Goal: Task Accomplishment & Management: Complete application form

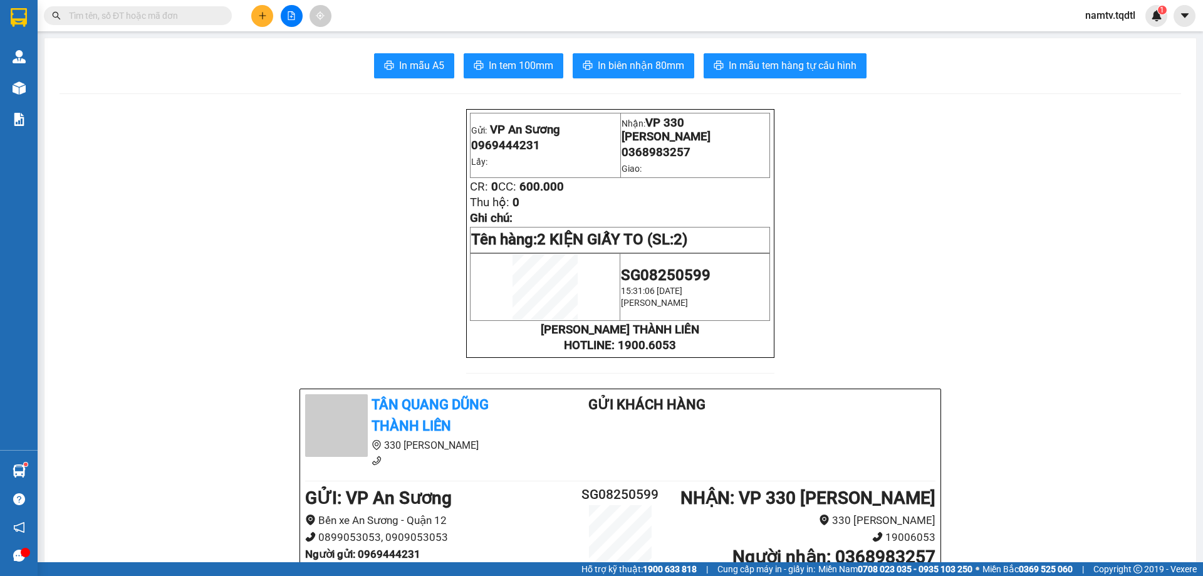
click at [275, 17] on div at bounding box center [291, 16] width 94 height 22
click at [273, 18] on div at bounding box center [291, 16] width 94 height 22
click at [268, 21] on button at bounding box center [262, 16] width 22 height 22
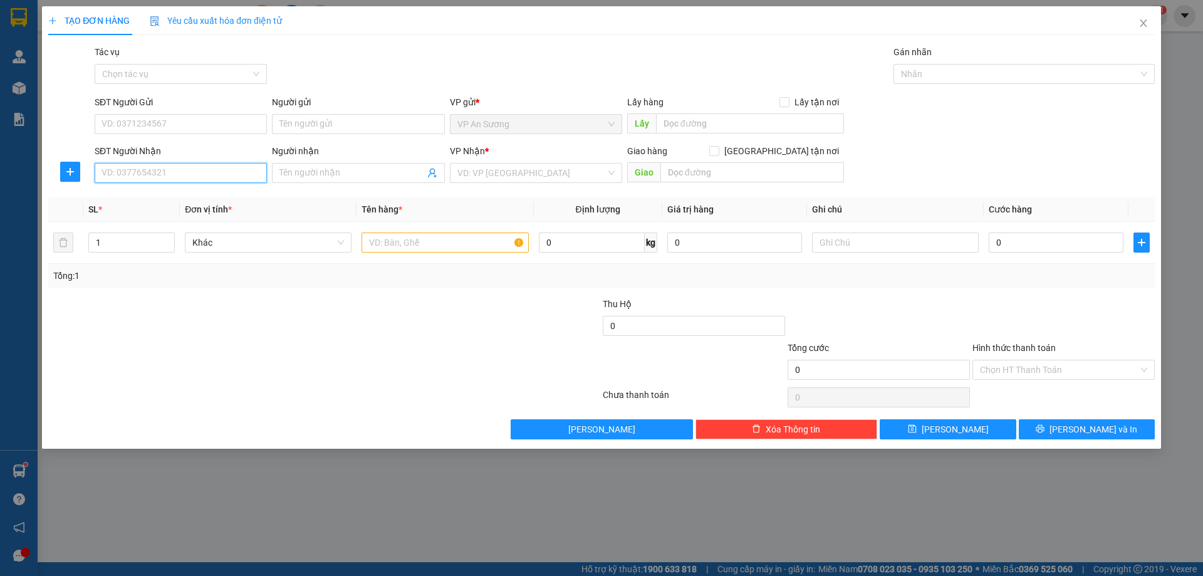
click at [150, 168] on input "SĐT Người Nhận" at bounding box center [181, 173] width 172 height 20
type input "0788604604"
click at [181, 192] on div "0788604604 - 0933537004" at bounding box center [180, 198] width 157 height 14
type input "0933537004"
type input "ĐƯỜNG TRÁNH [GEOGRAPHIC_DATA]"
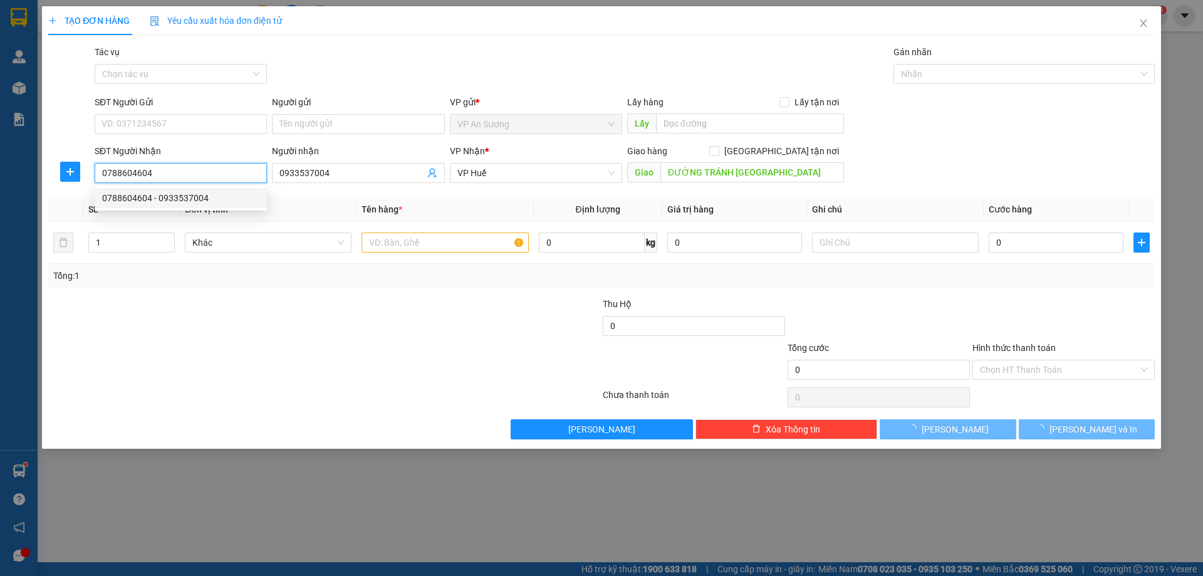
type input "100.000"
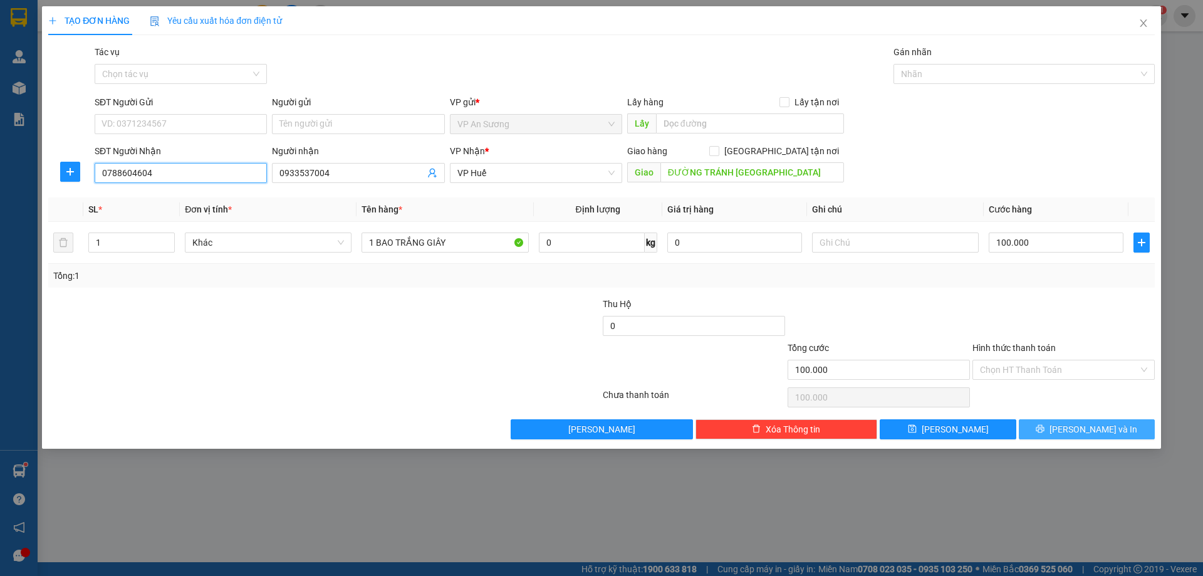
type input "0788604604"
click at [1091, 428] on span "[PERSON_NAME] và In" at bounding box center [1094, 429] width 88 height 14
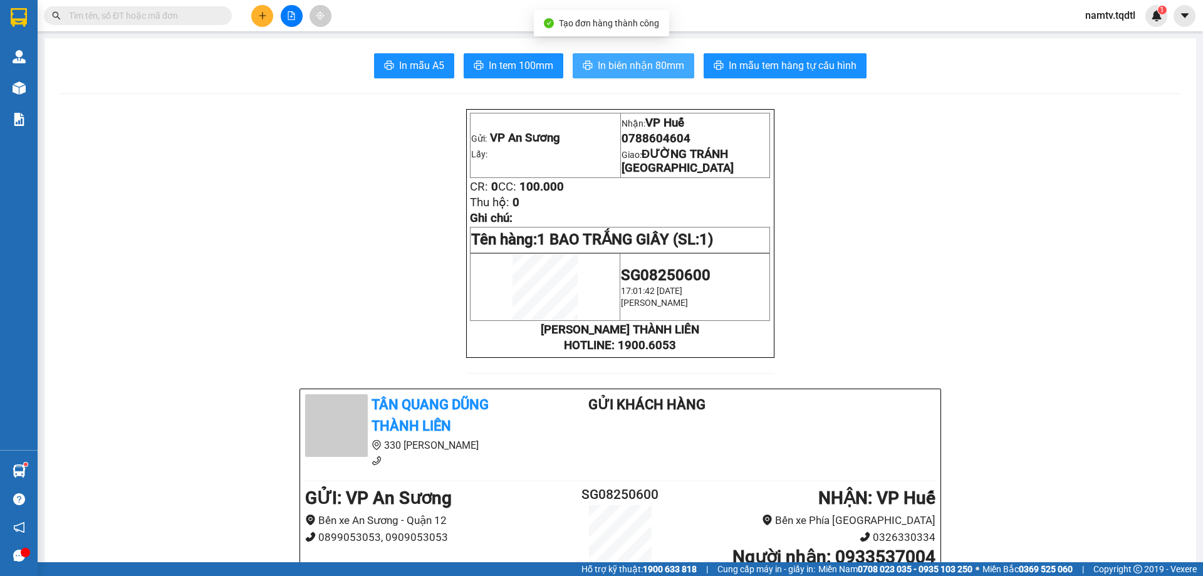
click at [616, 63] on span "In biên nhận 80mm" at bounding box center [641, 66] width 86 height 16
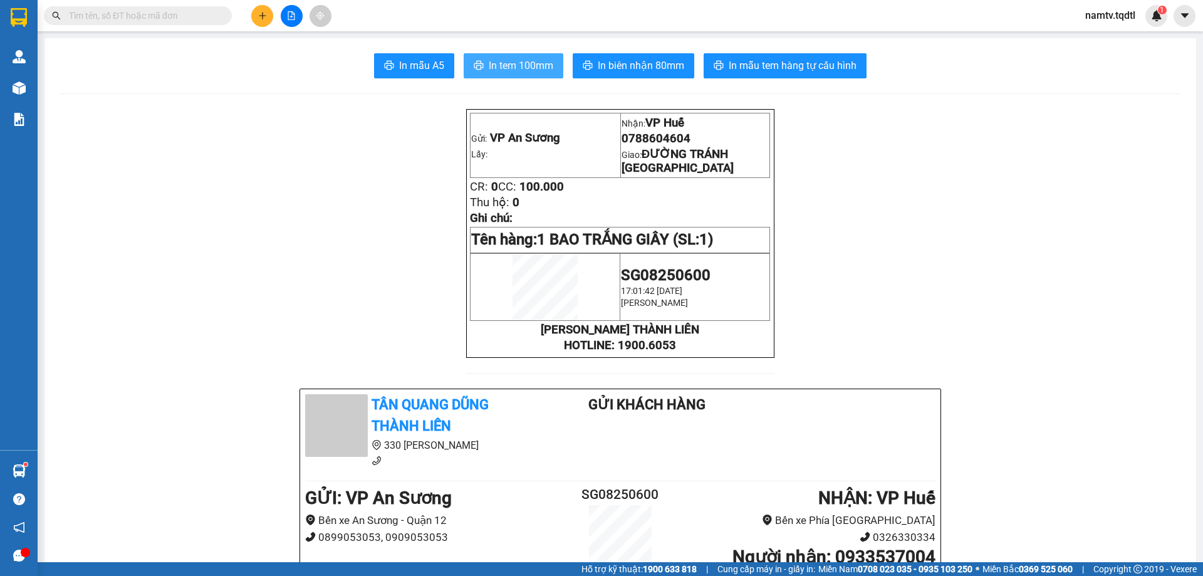
click at [491, 63] on span "In tem 100mm" at bounding box center [521, 66] width 65 height 16
click at [251, 18] on div at bounding box center [291, 16] width 94 height 22
click at [257, 14] on button at bounding box center [262, 16] width 22 height 22
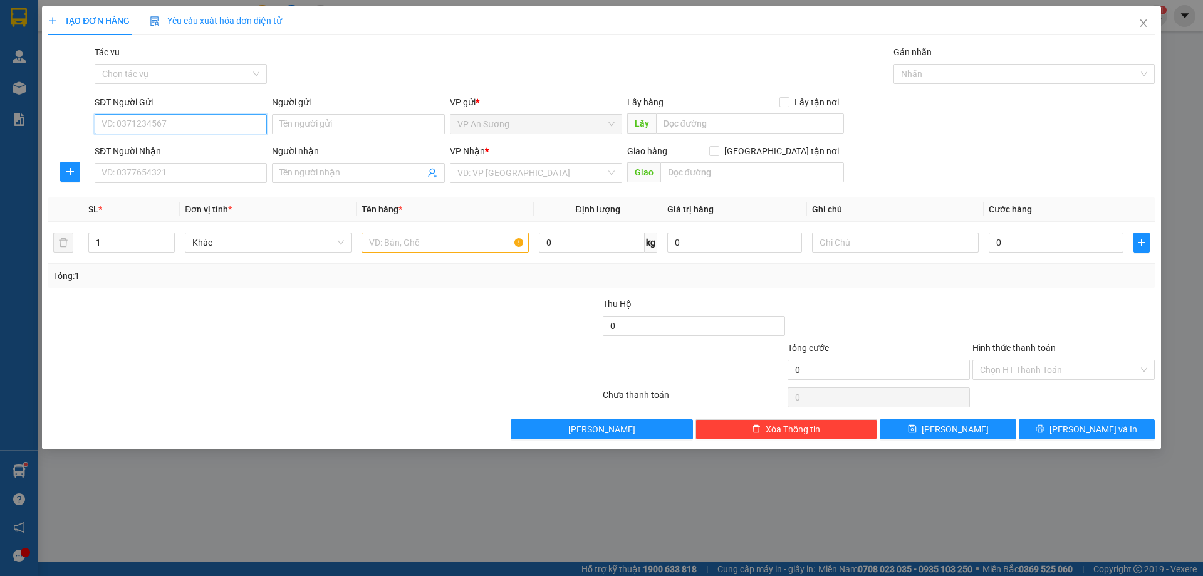
click at [137, 123] on input "SĐT Người Gửi" at bounding box center [181, 124] width 172 height 20
type input "0976426763"
click at [137, 172] on input "SĐT Người Nhận" at bounding box center [181, 173] width 172 height 20
type input "0868432955"
drag, startPoint x: 530, startPoint y: 172, endPoint x: 528, endPoint y: 182, distance: 10.3
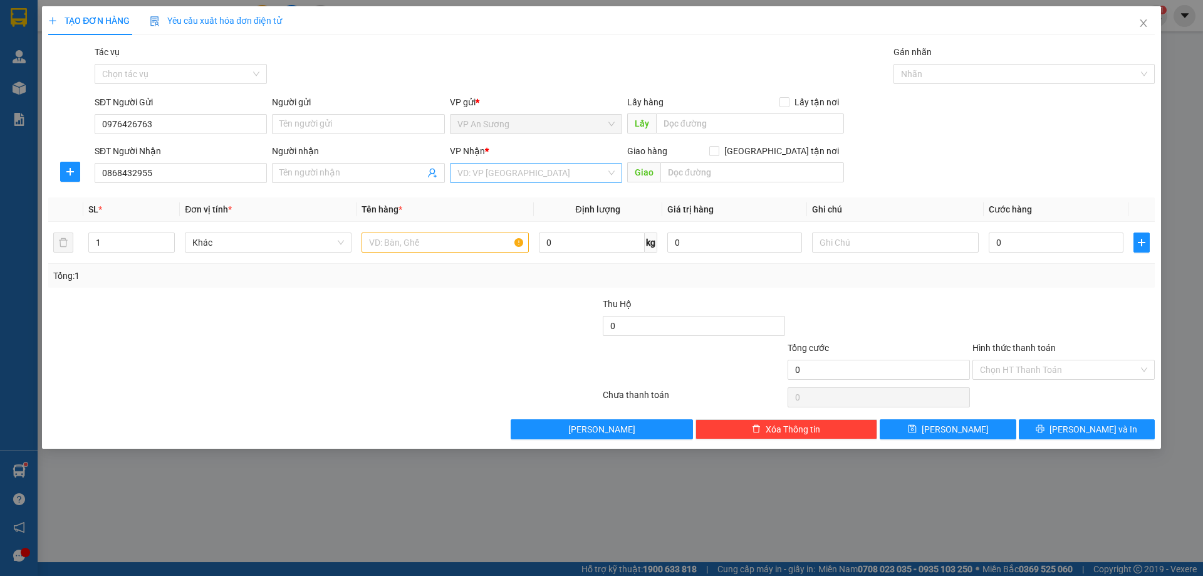
click at [530, 172] on input "search" at bounding box center [532, 173] width 149 height 19
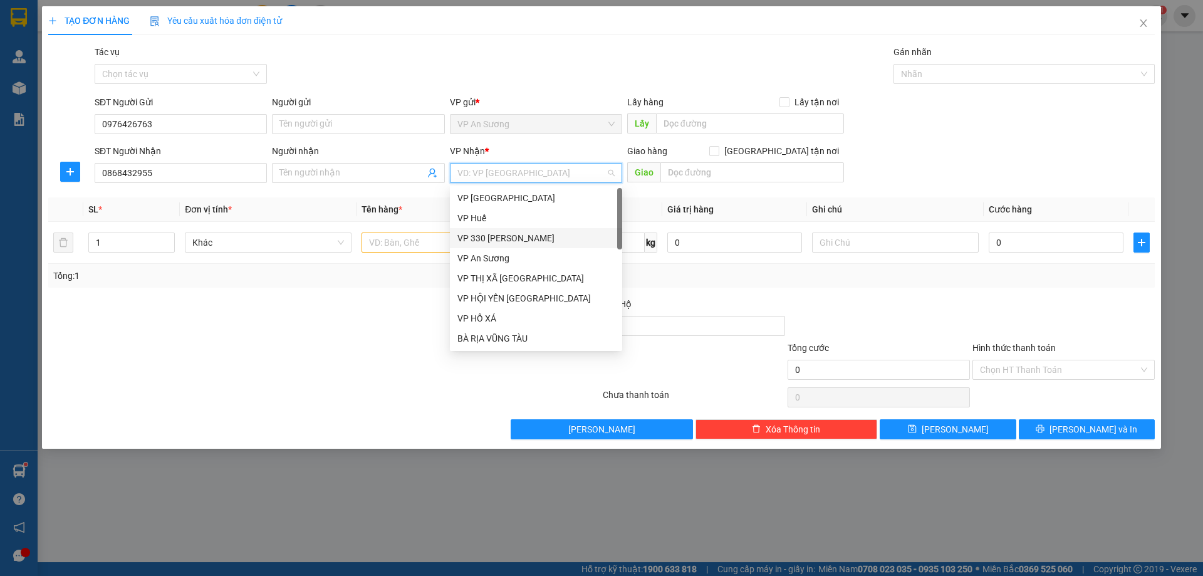
click at [525, 241] on div "VP 330 [PERSON_NAME]" at bounding box center [536, 238] width 157 height 14
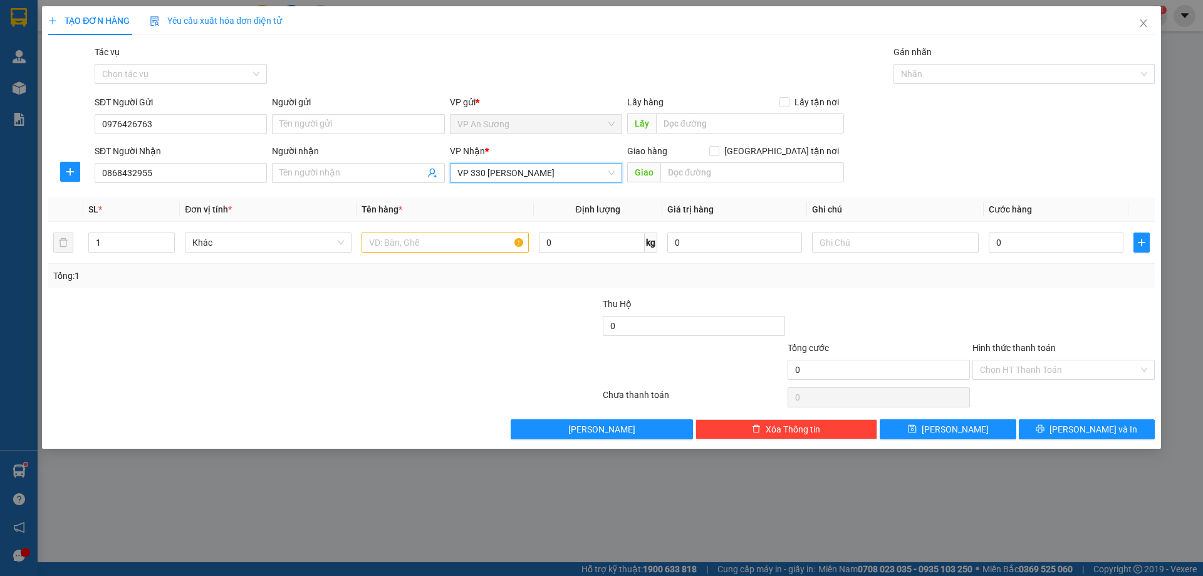
drag, startPoint x: 524, startPoint y: 175, endPoint x: 535, endPoint y: 206, distance: 33.1
click at [524, 177] on span "VP 330 [PERSON_NAME]" at bounding box center [536, 173] width 157 height 19
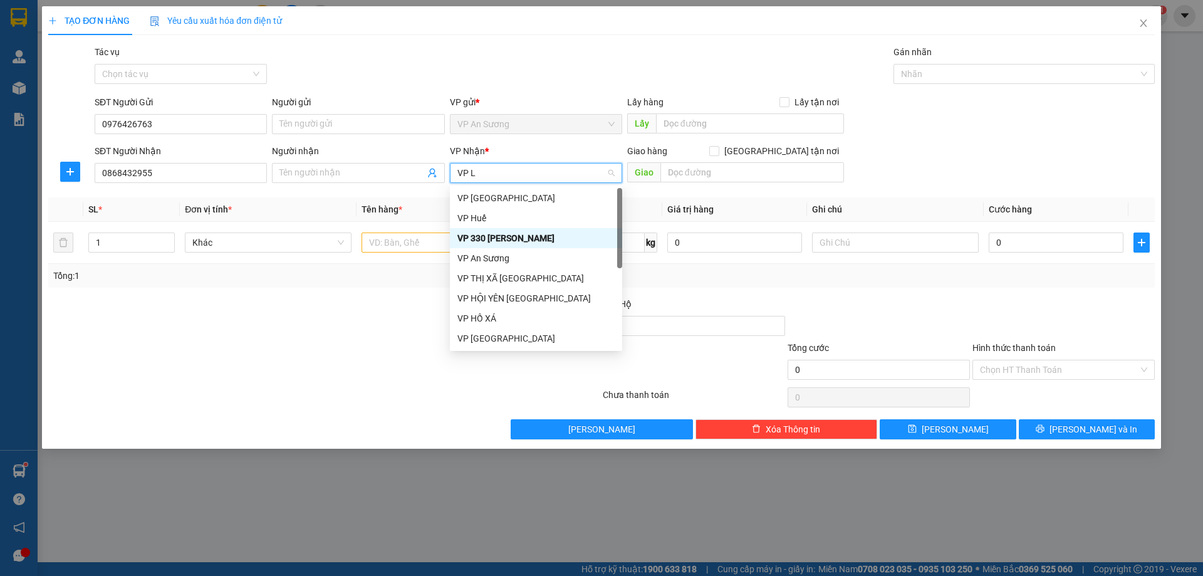
type input "VP LA"
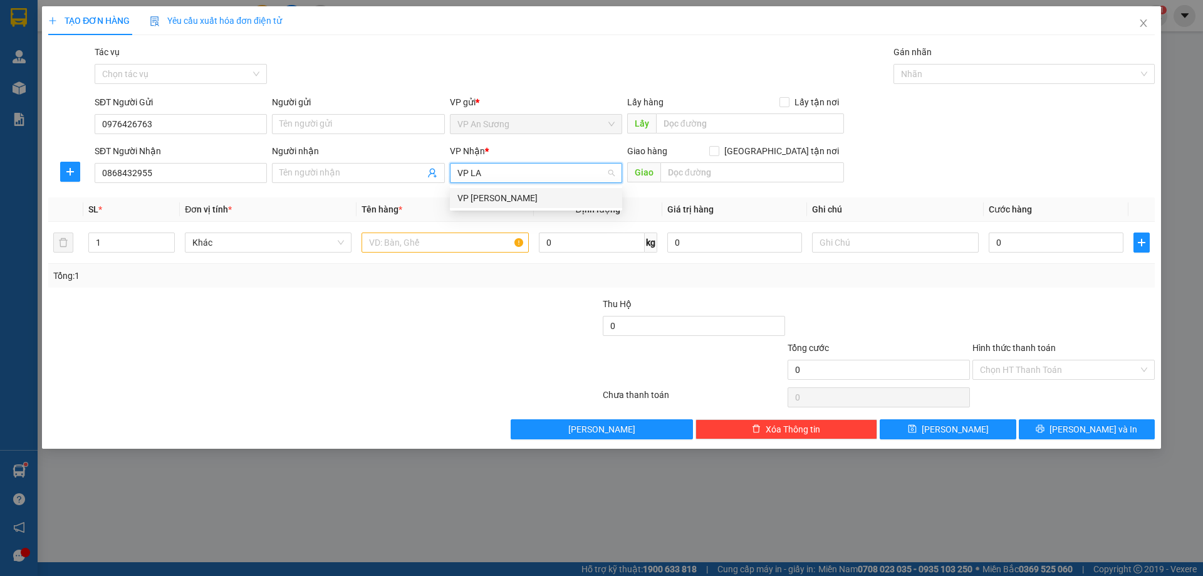
click at [504, 202] on div "VP [PERSON_NAME]" at bounding box center [536, 198] width 157 height 14
click at [768, 182] on div "Giao" at bounding box center [735, 173] width 217 height 20
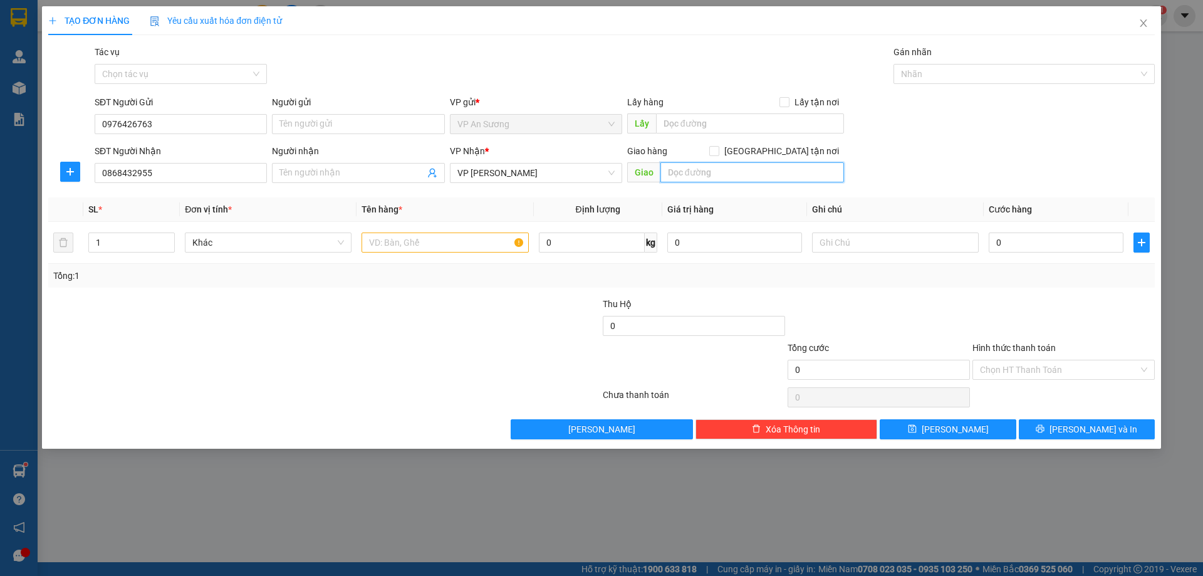
click at [765, 178] on input "text" at bounding box center [753, 172] width 184 height 20
type input "KHE SANH"
click at [129, 241] on input "1" at bounding box center [131, 242] width 85 height 19
type input "20"
click at [406, 241] on input "text" at bounding box center [445, 243] width 167 height 20
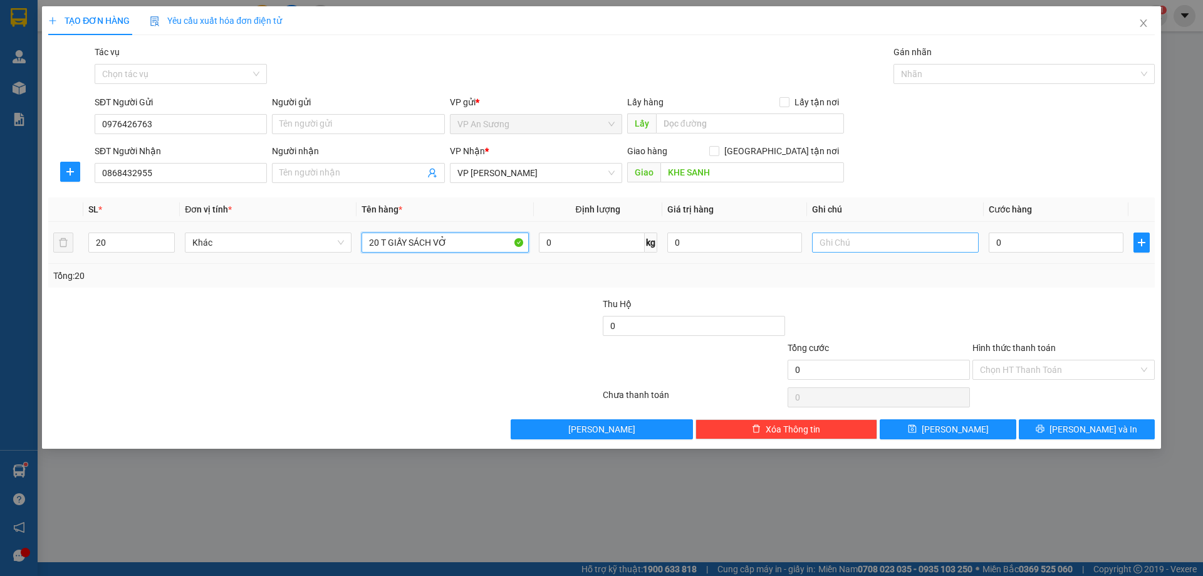
type input "20 T GIẤY SÁCH VỞ"
click at [883, 243] on input "text" at bounding box center [895, 243] width 167 height 20
type input "HÀNG TỪ THIỆN"
click at [1037, 243] on input "0" at bounding box center [1056, 243] width 135 height 20
type input "2"
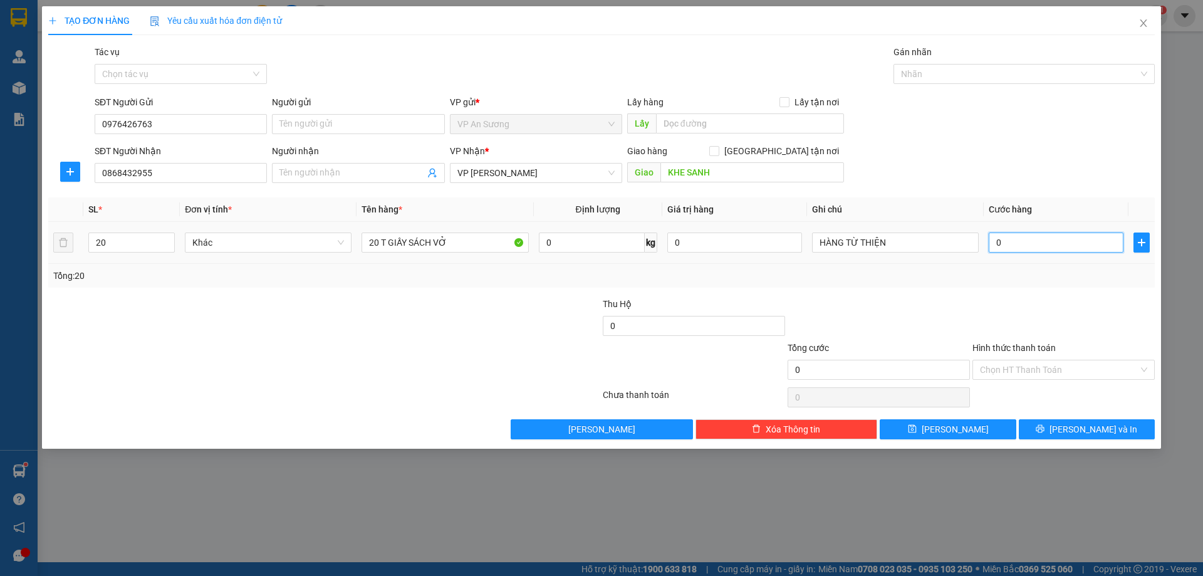
type input "2"
type input "20"
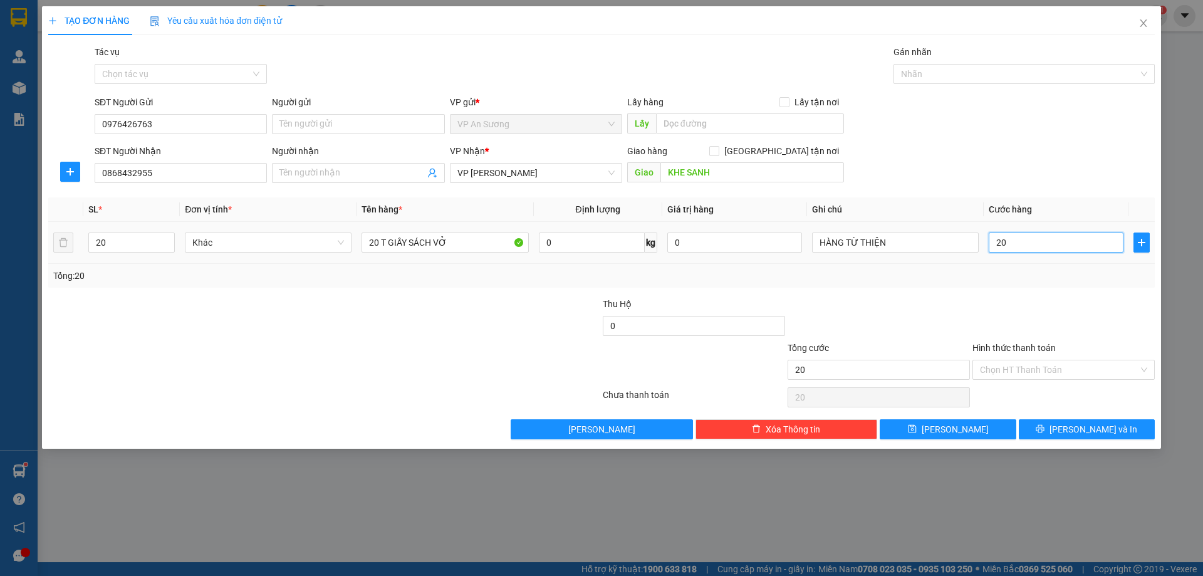
type input "200"
type input "2.000"
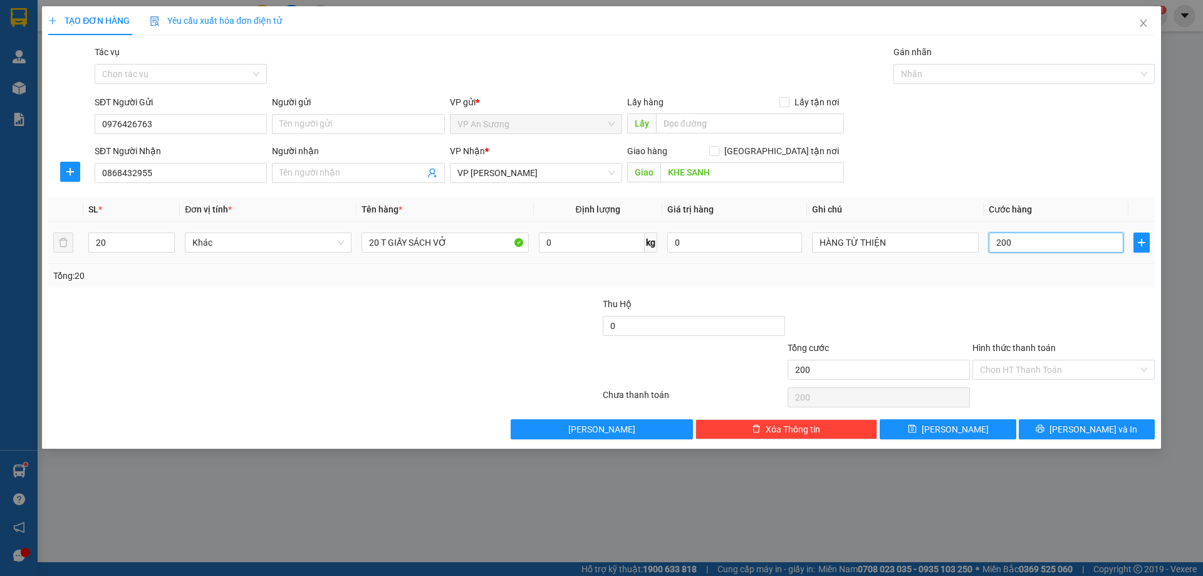
type input "2.000"
type input "2.000.000"
click at [1018, 301] on div at bounding box center [1064, 319] width 185 height 44
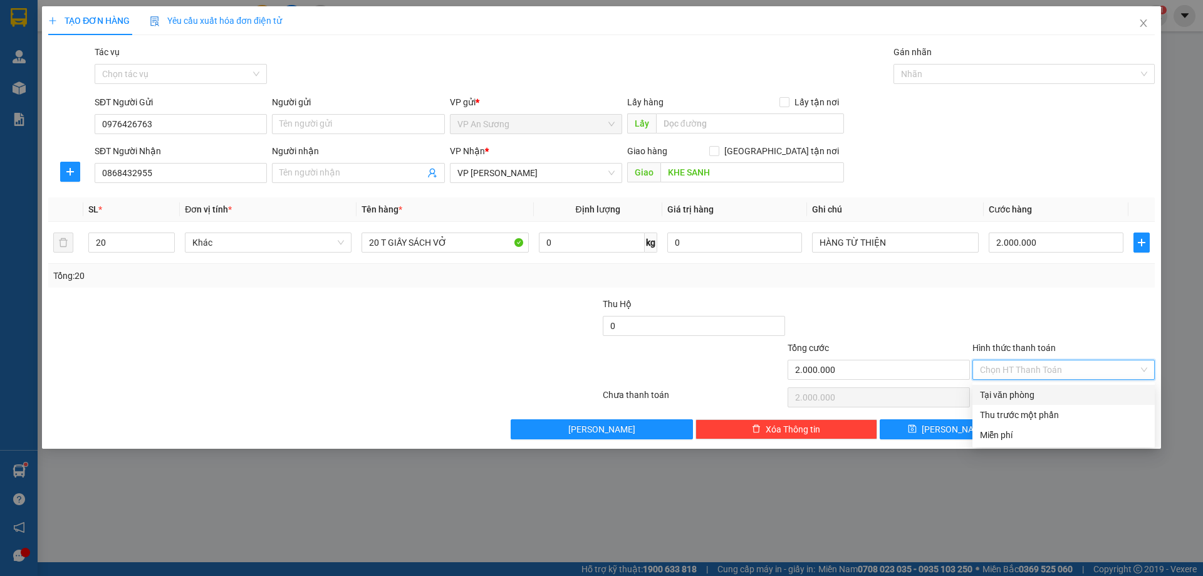
click at [1081, 365] on input "Hình thức thanh toán" at bounding box center [1059, 369] width 159 height 19
click at [1050, 396] on div "Tại văn phòng" at bounding box center [1063, 395] width 167 height 14
type input "0"
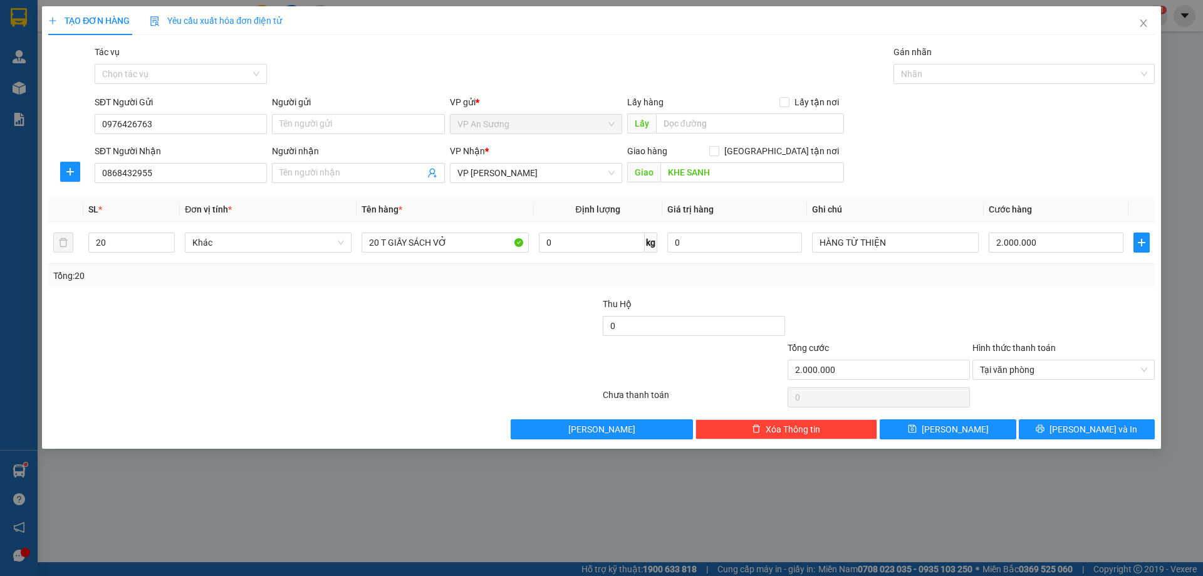
click at [1040, 351] on label "Hình thức thanh toán" at bounding box center [1014, 348] width 83 height 10
click at [1040, 360] on input "Hình thức thanh toán" at bounding box center [1059, 369] width 159 height 19
click at [1024, 340] on div at bounding box center [1064, 319] width 185 height 44
click at [1089, 433] on span "[PERSON_NAME] và In" at bounding box center [1094, 429] width 88 height 14
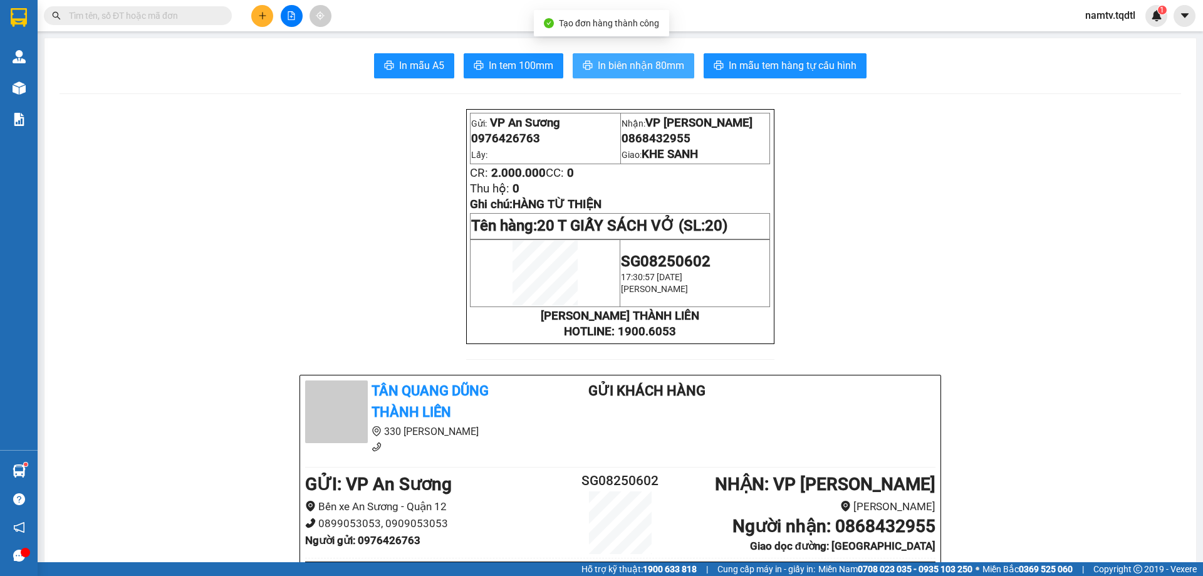
click at [623, 64] on span "In biên nhận 80mm" at bounding box center [641, 66] width 86 height 16
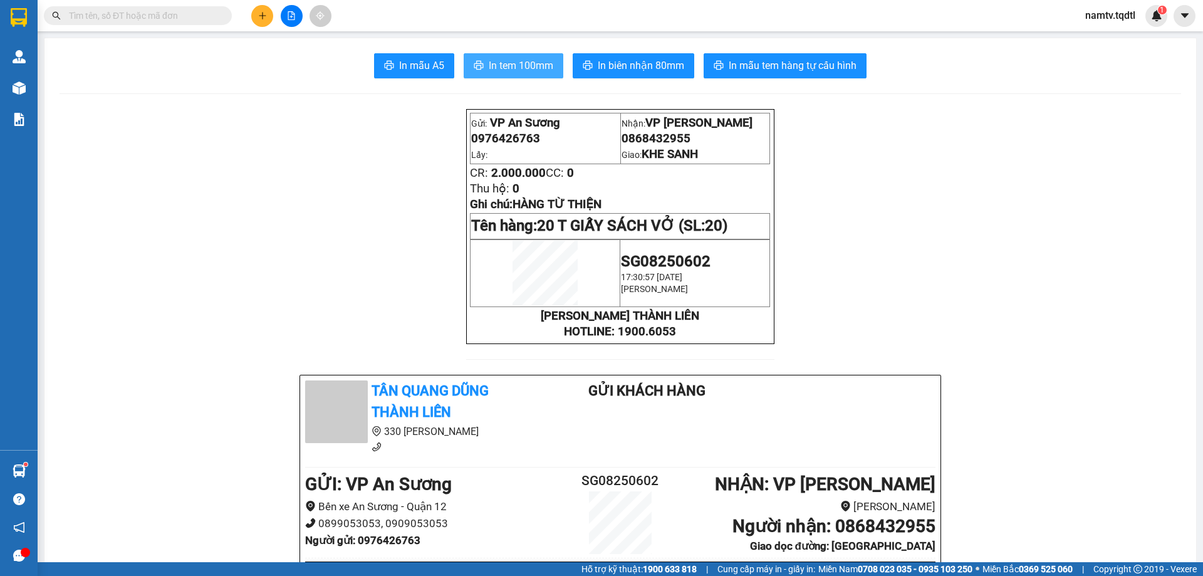
click at [548, 60] on span "In tem 100mm" at bounding box center [521, 66] width 65 height 16
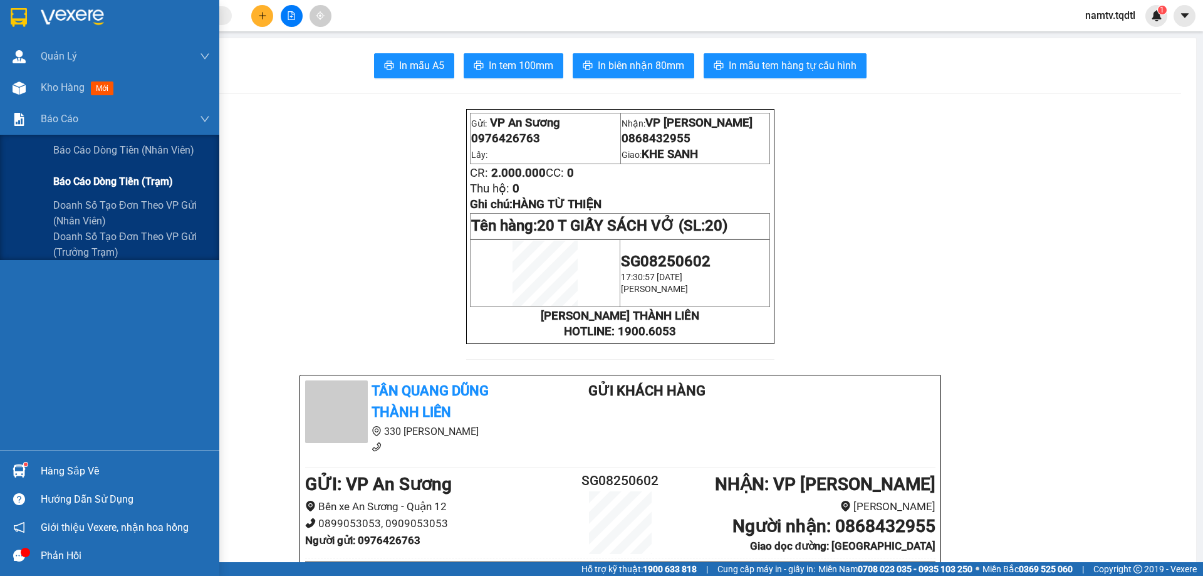
drag, startPoint x: 82, startPoint y: 211, endPoint x: 126, endPoint y: 180, distance: 53.9
click at [126, 180] on div "Báo cáo dòng tiền (nhân viên) Báo cáo dòng tiền (trạm) Doanh số tạo đơn theo VP…" at bounding box center [109, 197] width 219 height 125
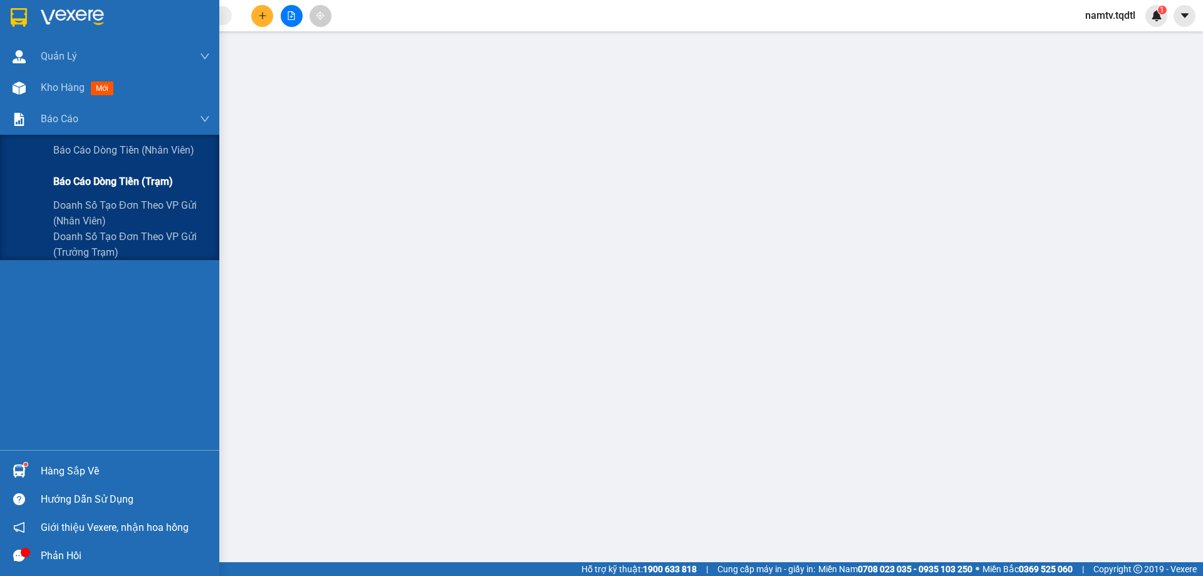
click at [86, 193] on div "Báo cáo dòng tiền (trạm)" at bounding box center [131, 181] width 157 height 31
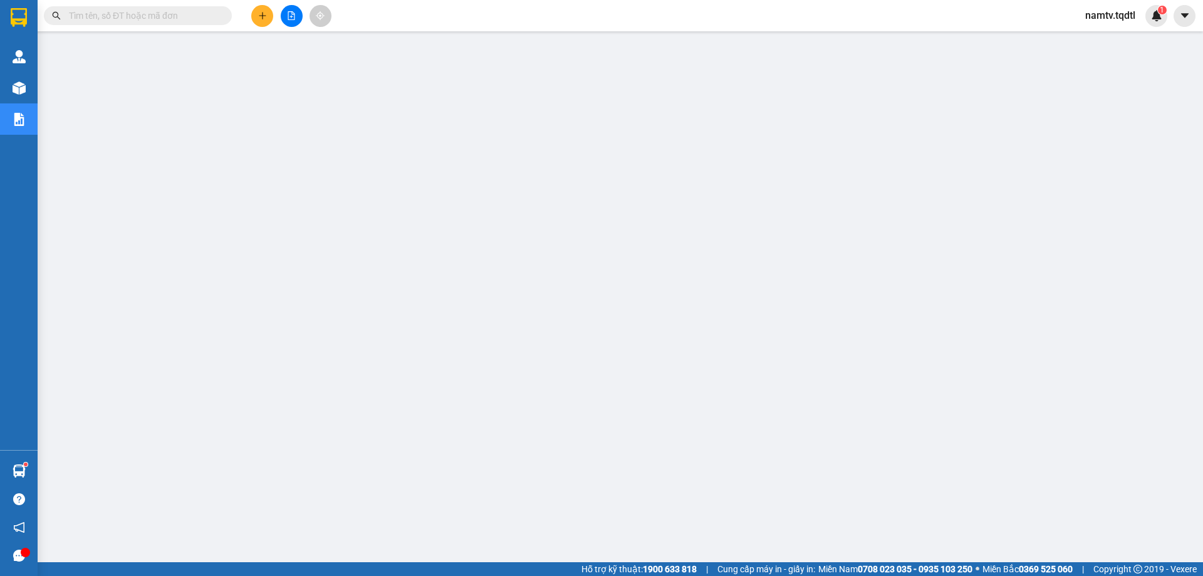
scroll to position [46, 0]
click at [275, 16] on div at bounding box center [291, 16] width 94 height 22
drag, startPoint x: 274, startPoint y: 16, endPoint x: 266, endPoint y: 19, distance: 7.9
click at [272, 17] on div at bounding box center [291, 16] width 94 height 22
click at [266, 19] on icon "plus" at bounding box center [262, 15] width 9 height 9
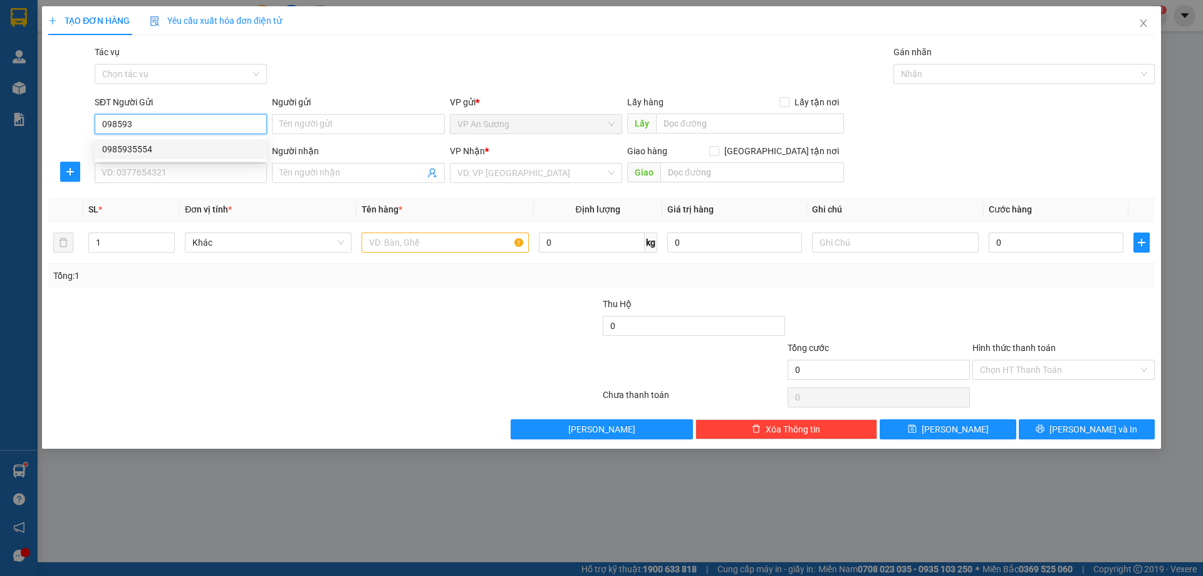
drag, startPoint x: 148, startPoint y: 150, endPoint x: 142, endPoint y: 156, distance: 8.4
click at [147, 151] on div "0985935554" at bounding box center [180, 149] width 157 height 14
type input "0985935554"
type input "0932544668"
type input "800.000"
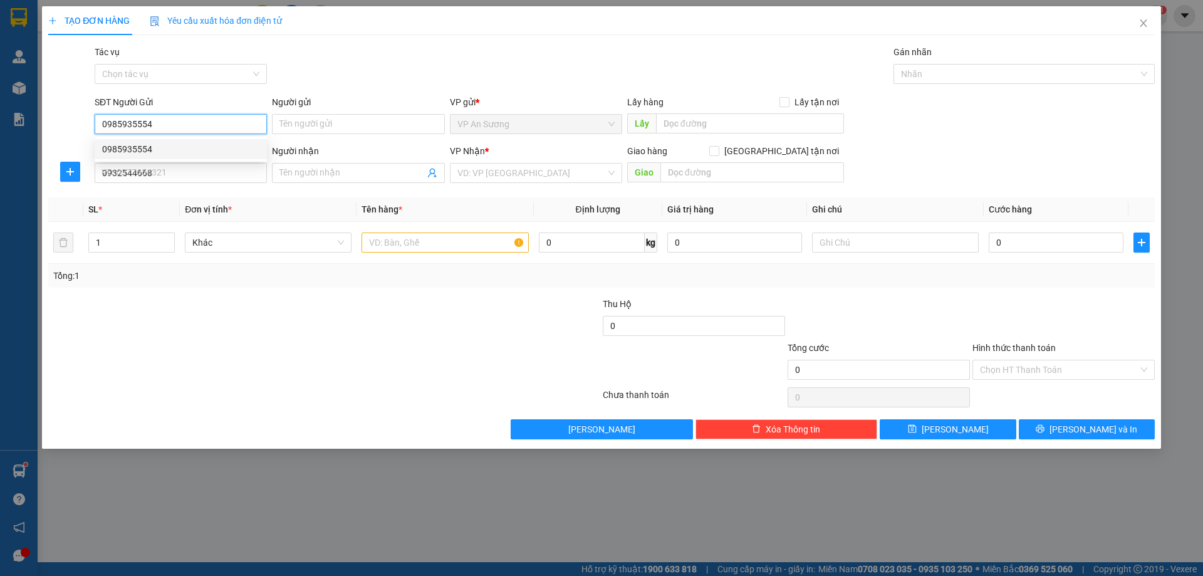
type input "800.000"
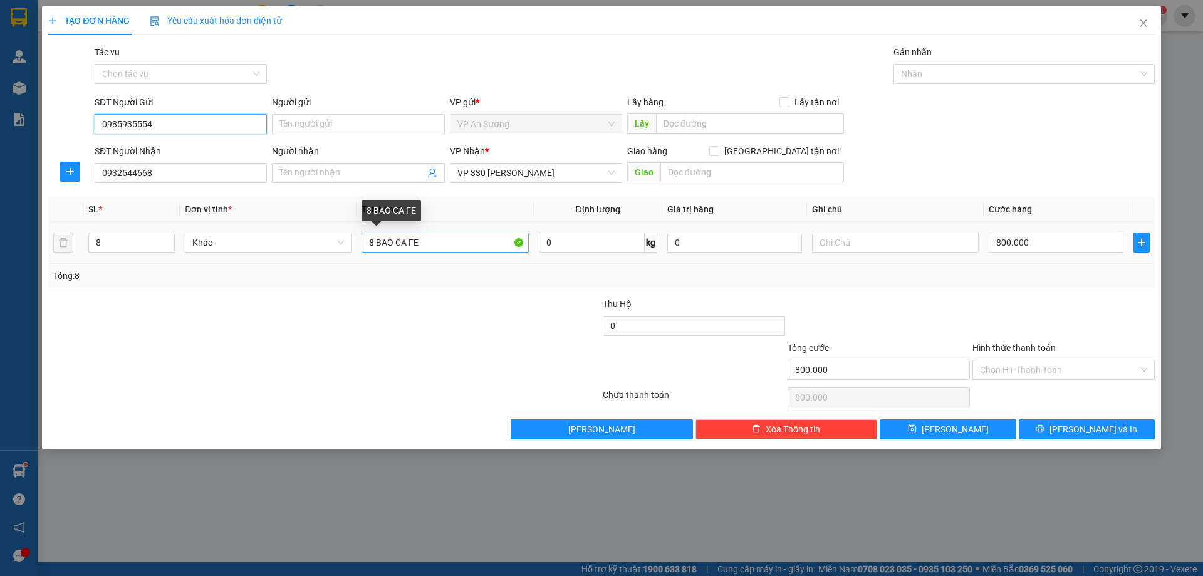
type input "0985935554"
drag, startPoint x: 372, startPoint y: 240, endPoint x: 340, endPoint y: 243, distance: 32.7
click at [340, 243] on tr "8 Khác 8 BAO CA FE 0 kg 0 800.000" at bounding box center [601, 243] width 1107 height 42
type input "6 BAO CA FE"
click at [123, 251] on input "8" at bounding box center [131, 242] width 85 height 19
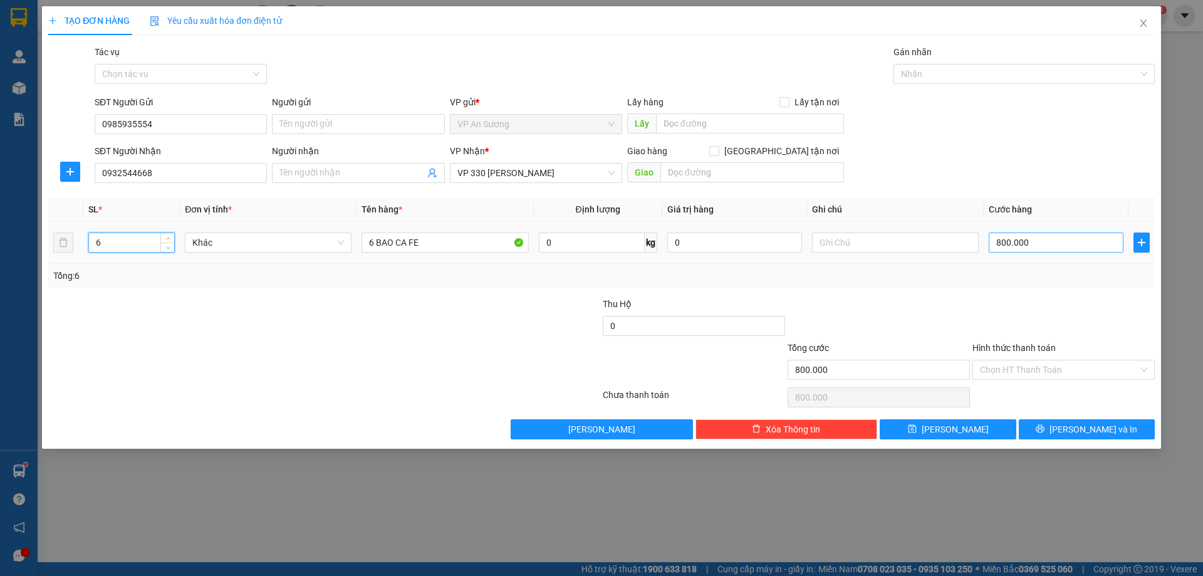
type input "6"
click at [1043, 241] on input "800.000" at bounding box center [1056, 243] width 135 height 20
type input "6"
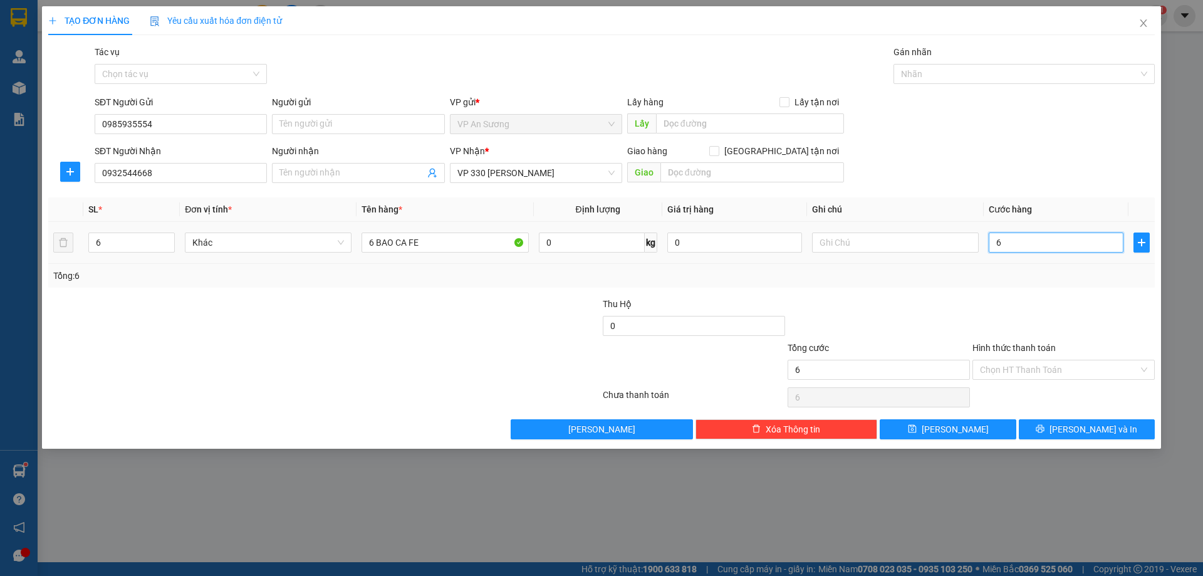
type input "60"
type input "600"
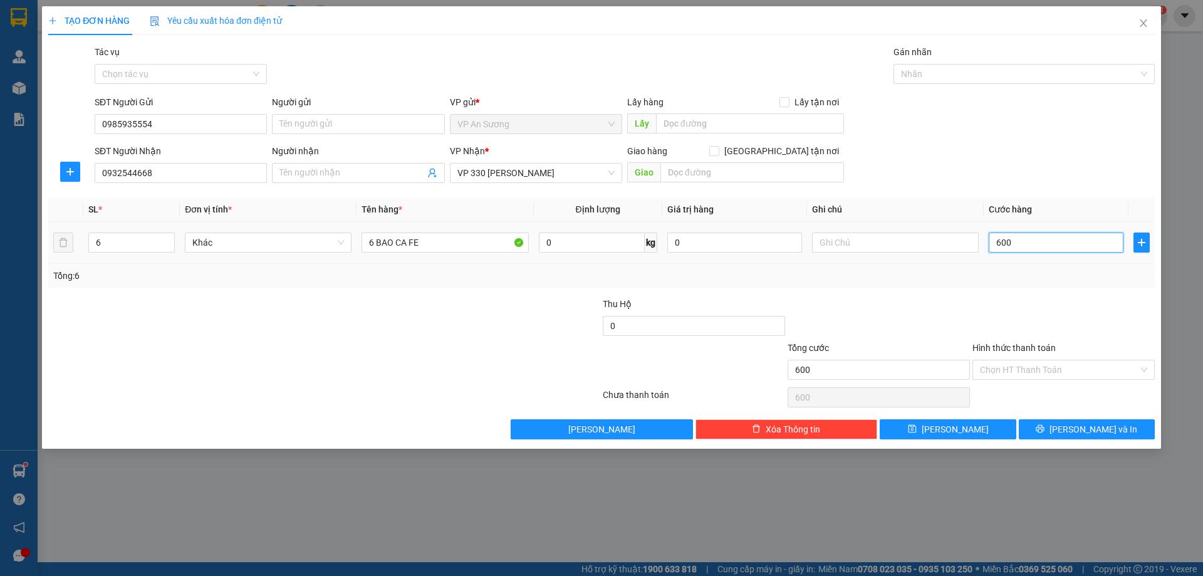
type input "600"
type input "600.000"
click at [1015, 297] on div at bounding box center [1064, 319] width 185 height 44
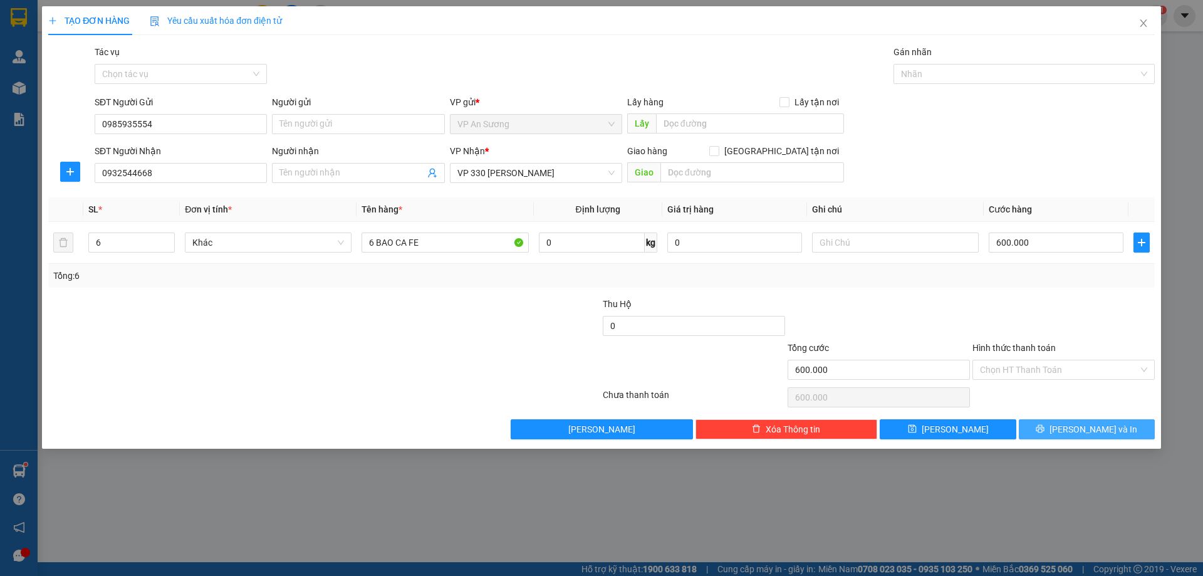
drag, startPoint x: 1056, startPoint y: 423, endPoint x: 1061, endPoint y: 419, distance: 6.7
click at [1059, 422] on button "[PERSON_NAME] và In" at bounding box center [1087, 429] width 136 height 20
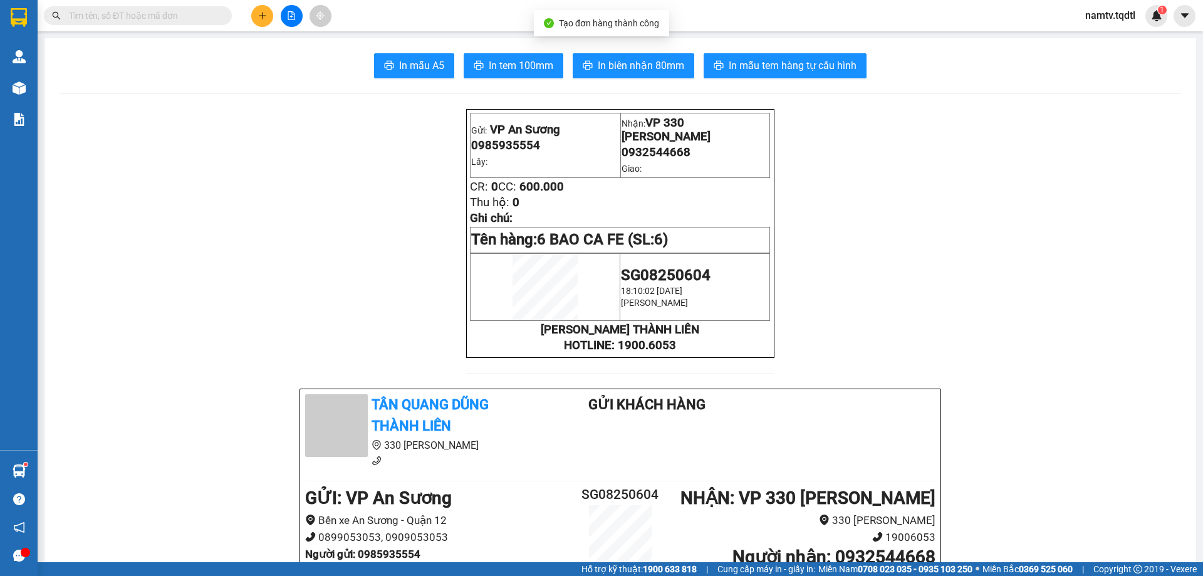
click at [604, 66] on span "In biên nhận 80mm" at bounding box center [641, 66] width 86 height 16
drag, startPoint x: 500, startPoint y: 68, endPoint x: 497, endPoint y: 90, distance: 22.2
click at [500, 70] on span "In tem 100mm" at bounding box center [521, 66] width 65 height 16
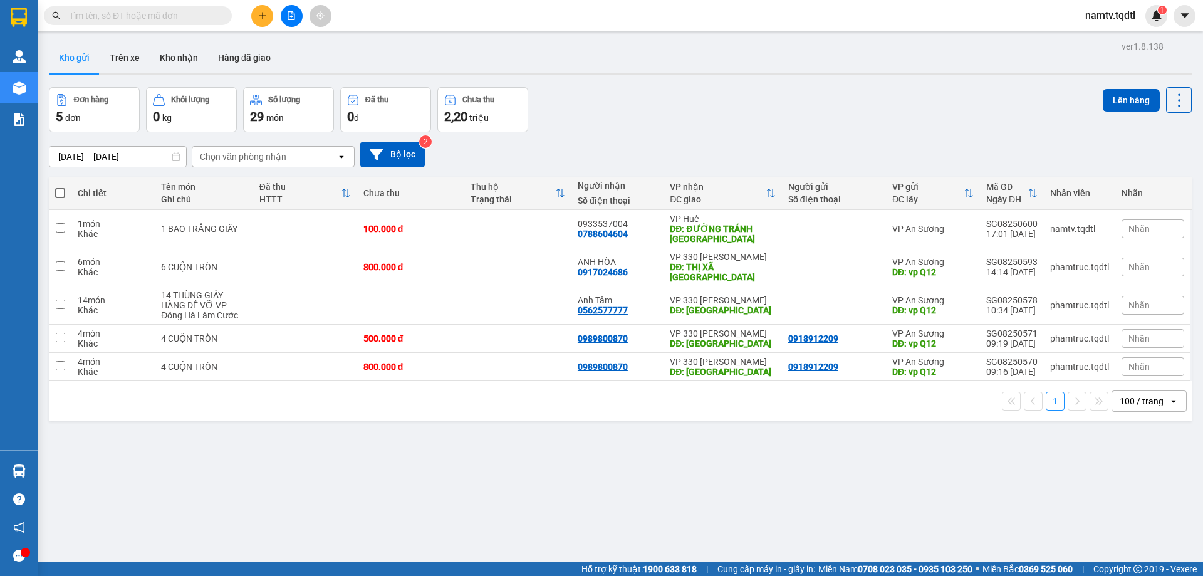
click at [262, 14] on icon "plus" at bounding box center [262, 15] width 9 height 9
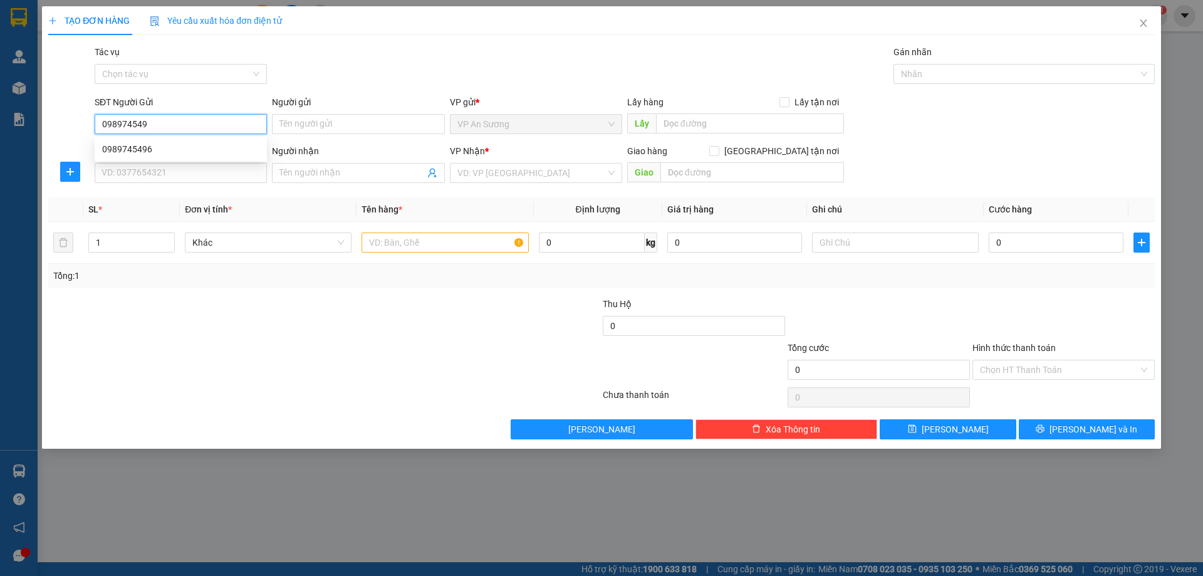
type input "0989745496"
click at [167, 146] on div "0989745496" at bounding box center [180, 149] width 157 height 14
type input "0947499345"
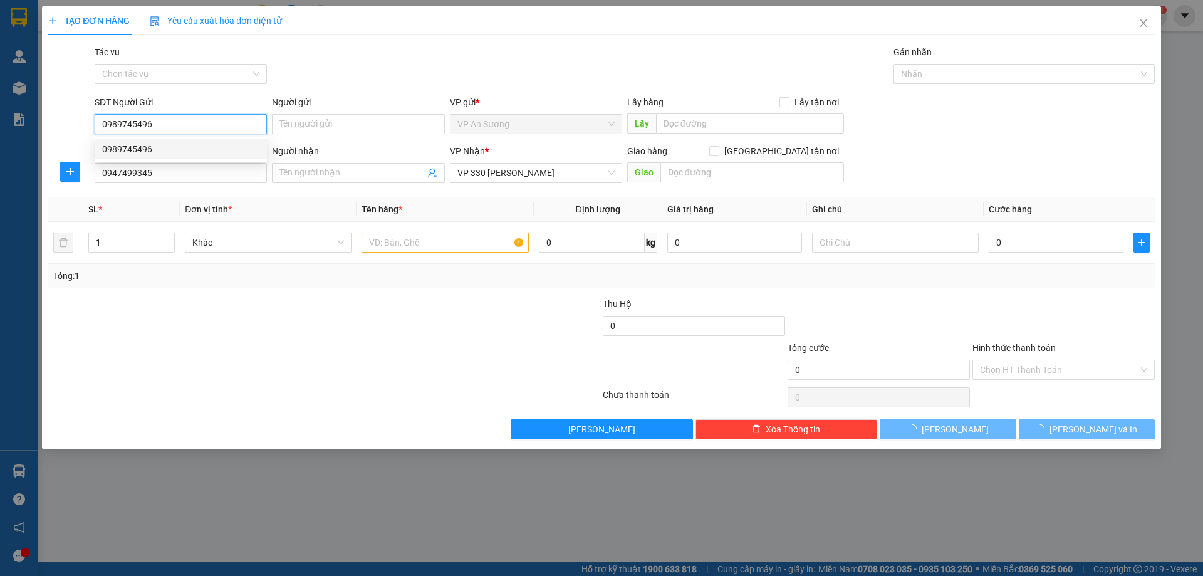
type input "600.000"
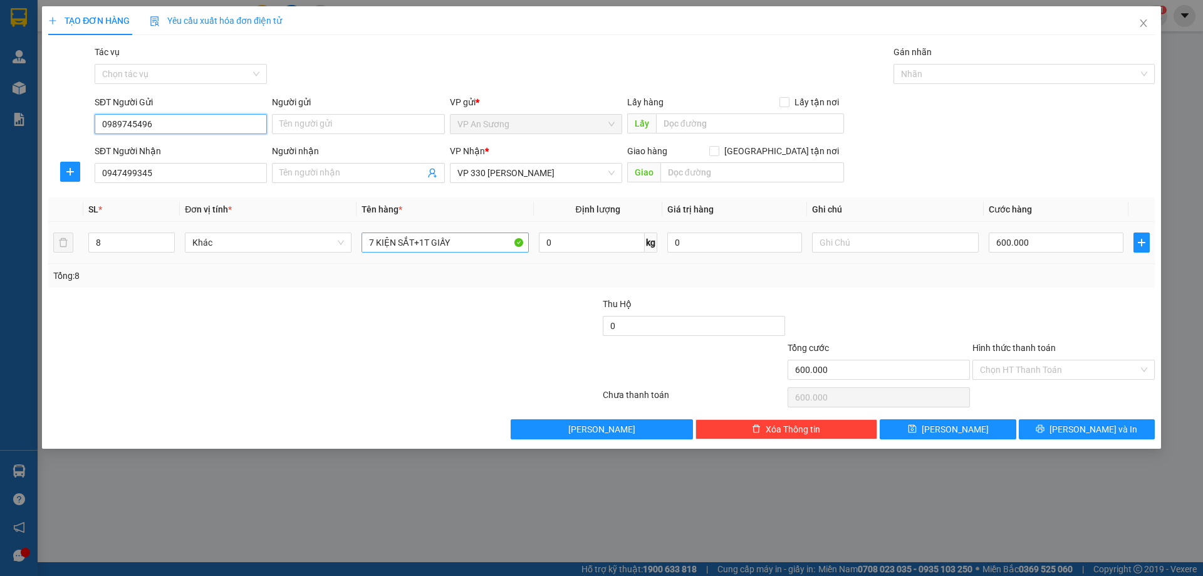
type input "0989745496"
drag, startPoint x: 457, startPoint y: 243, endPoint x: 364, endPoint y: 241, distance: 92.8
click at [368, 243] on input "7 KIỆN SẮT+1T GIẤY" at bounding box center [445, 243] width 167 height 20
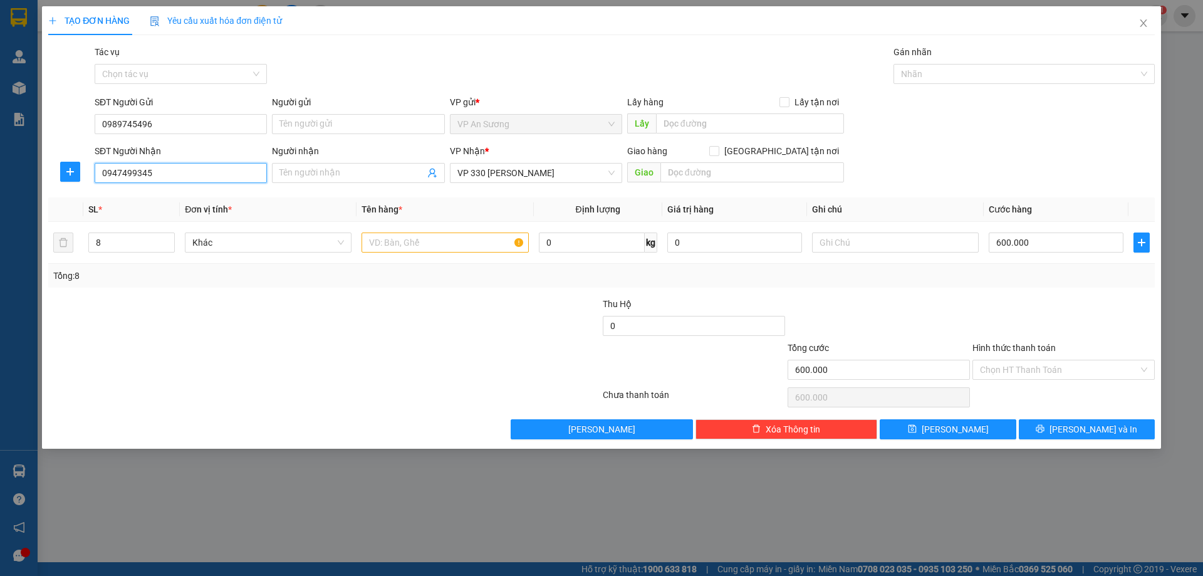
drag, startPoint x: 182, startPoint y: 172, endPoint x: 0, endPoint y: 172, distance: 181.8
click at [0, 172] on div "TẠO ĐƠN HÀNG Yêu cầu xuất hóa đơn điện tử Transit Pickup Surcharge Ids Transit …" at bounding box center [601, 288] width 1203 height 576
click at [122, 197] on div "0946002456" at bounding box center [180, 198] width 157 height 14
type input "0946002456"
type input "150.000"
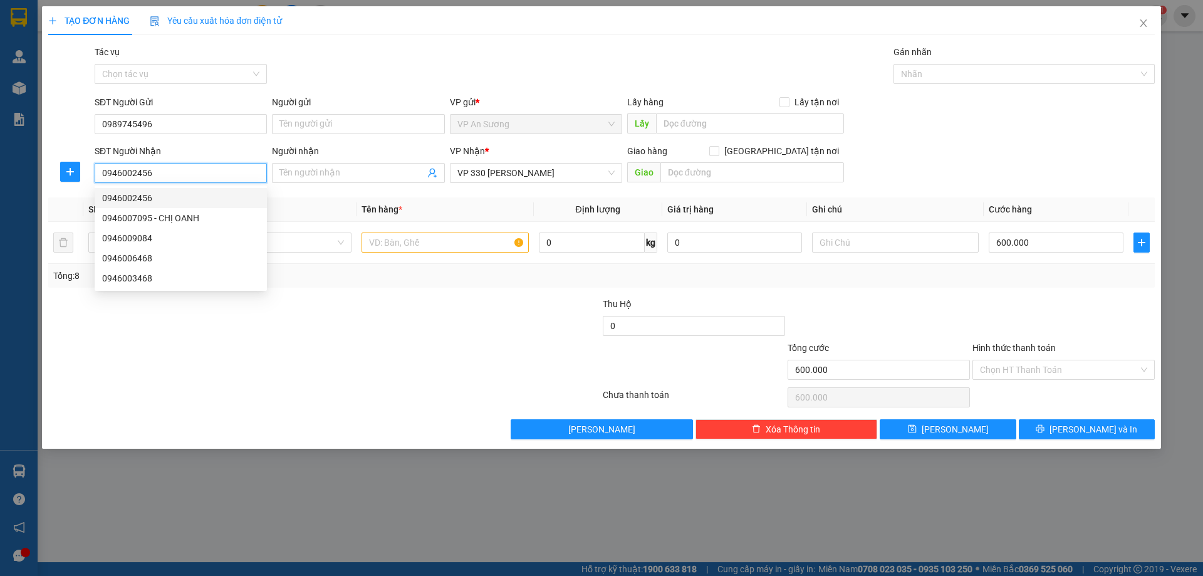
type input "150.000"
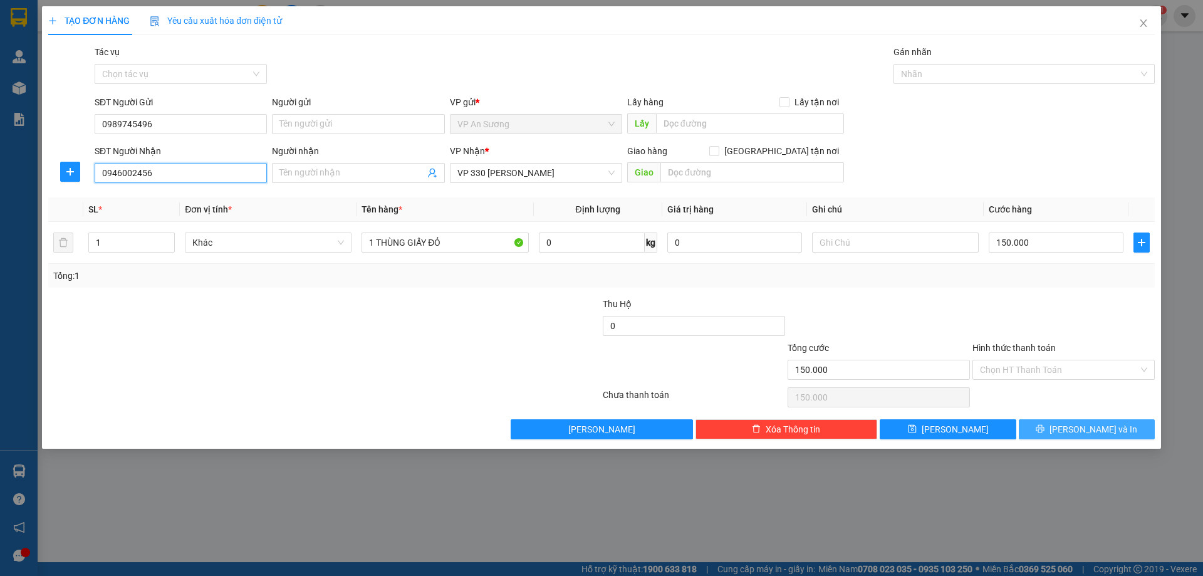
type input "0946002456"
click at [1118, 432] on button "[PERSON_NAME] và In" at bounding box center [1087, 429] width 136 height 20
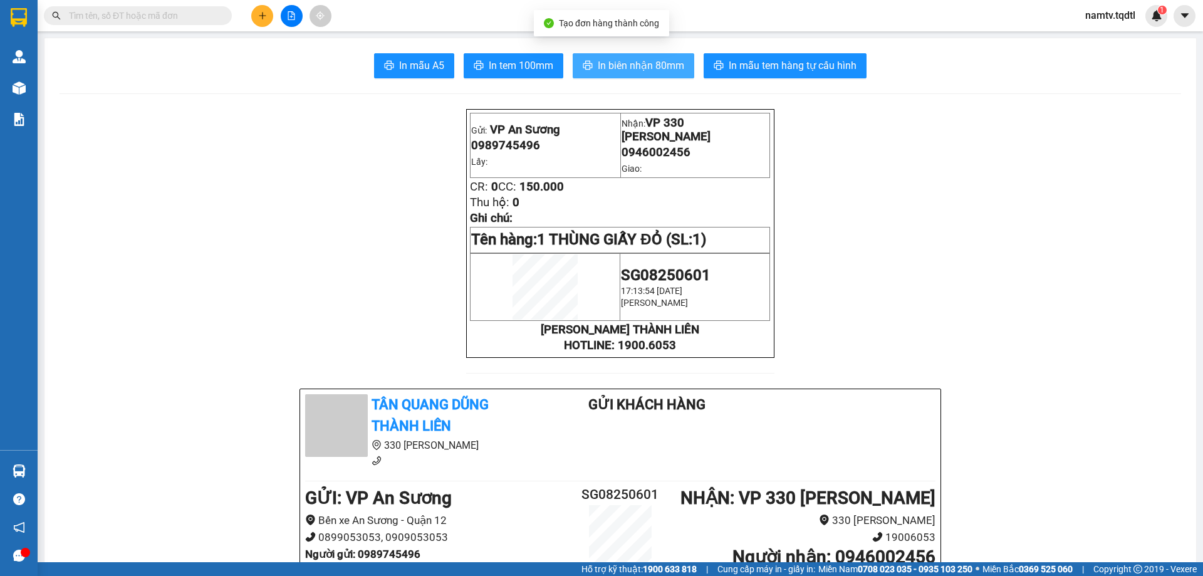
drag, startPoint x: 626, startPoint y: 65, endPoint x: 636, endPoint y: 62, distance: 10.9
click at [627, 66] on span "In biên nhận 80mm" at bounding box center [641, 66] width 86 height 16
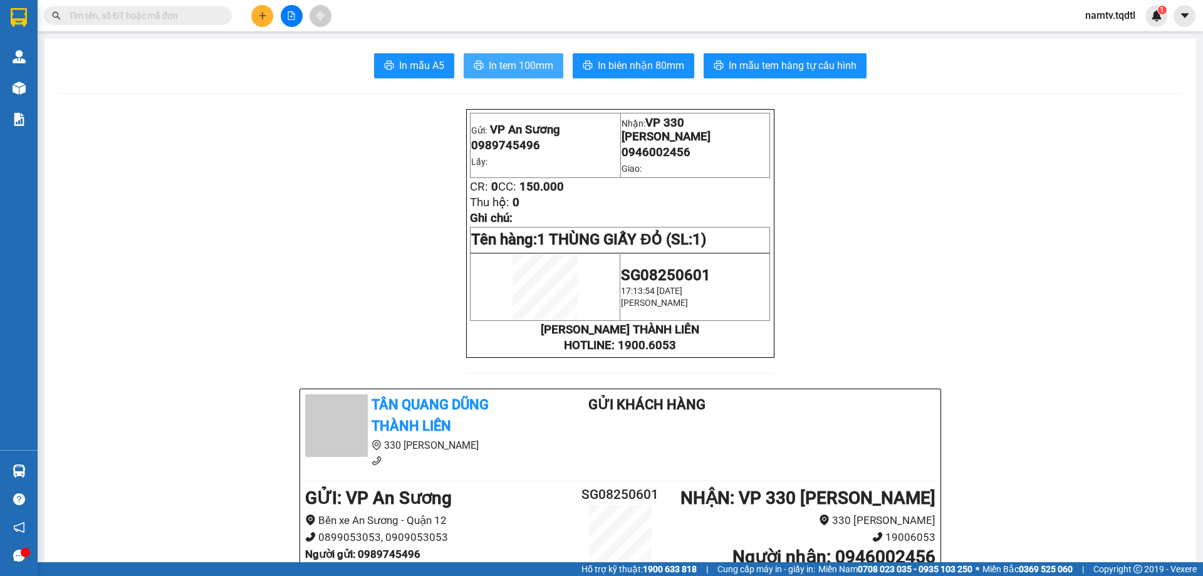
click at [531, 76] on button "In tem 100mm" at bounding box center [514, 65] width 100 height 25
